Goal: Information Seeking & Learning: Learn about a topic

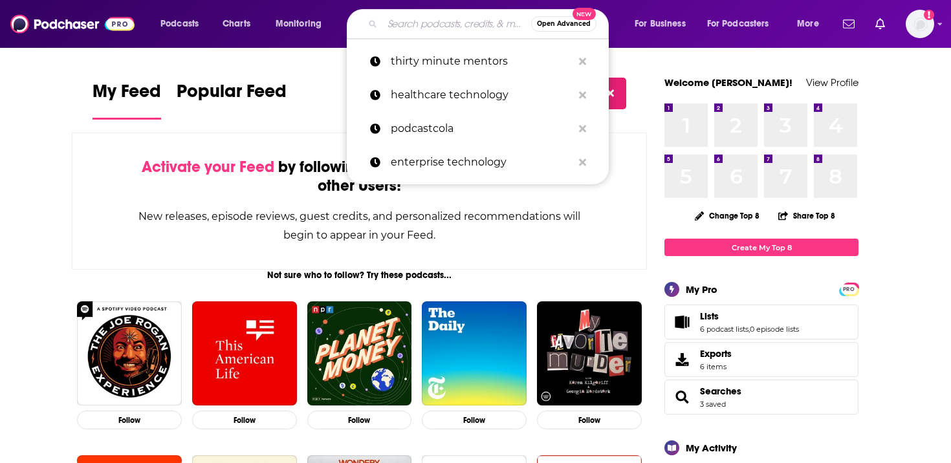
click at [464, 25] on input "Search podcasts, credits, & more..." at bounding box center [456, 24] width 149 height 21
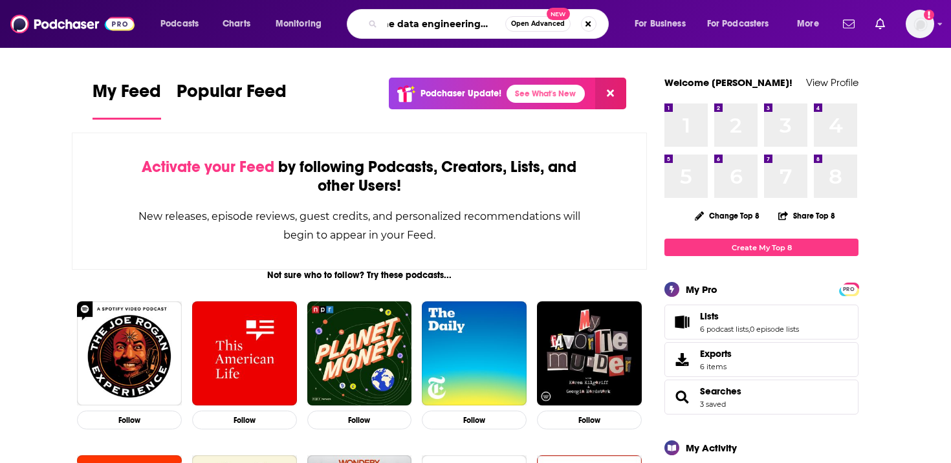
scroll to position [0, 17]
type input "the data engineering show"
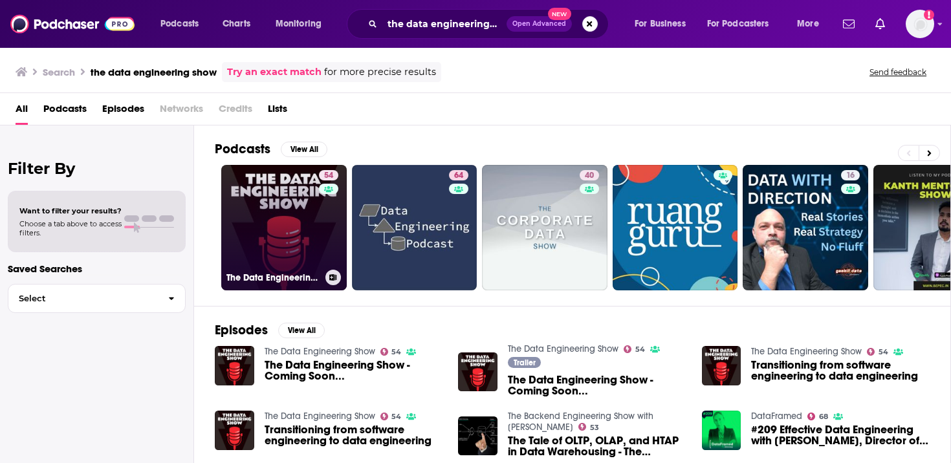
click at [277, 180] on link "54 The Data Engineering Show" at bounding box center [284, 228] width 126 height 126
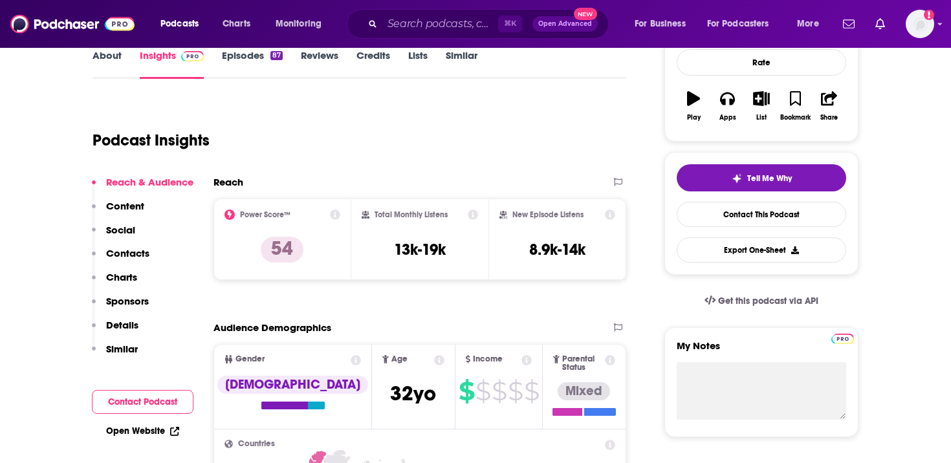
scroll to position [114, 0]
